Goal: Navigation & Orientation: Find specific page/section

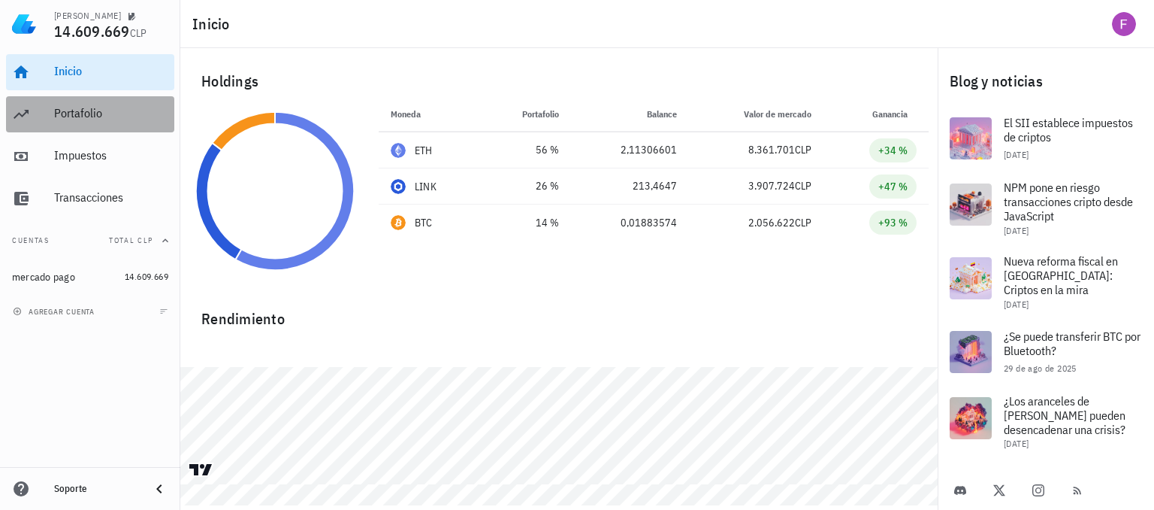
click at [49, 111] on link "Portafolio" at bounding box center [90, 114] width 168 height 36
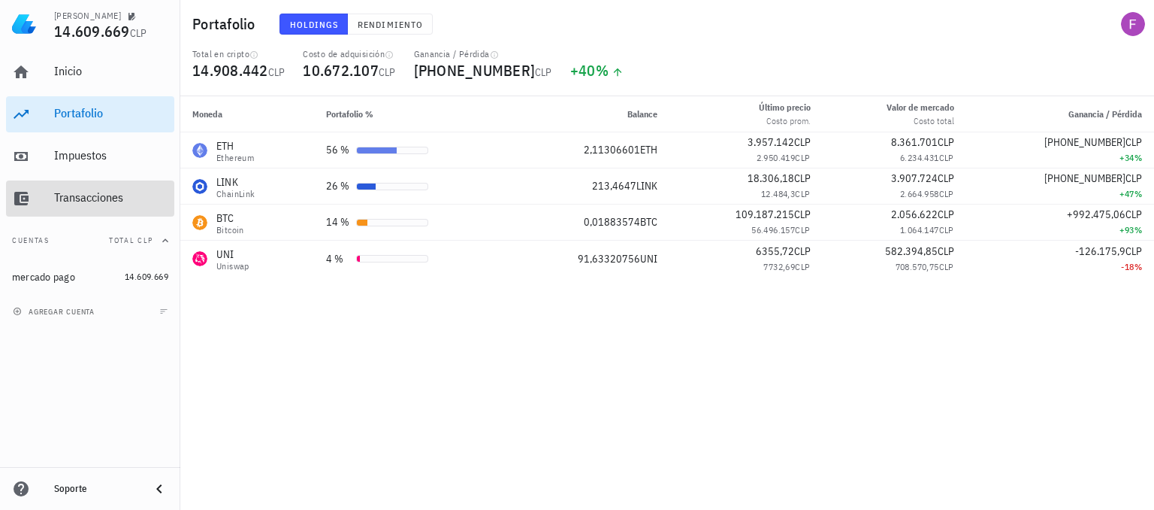
click at [57, 198] on div "Transacciones" at bounding box center [111, 197] width 114 height 14
